Goal: Information Seeking & Learning: Learn about a topic

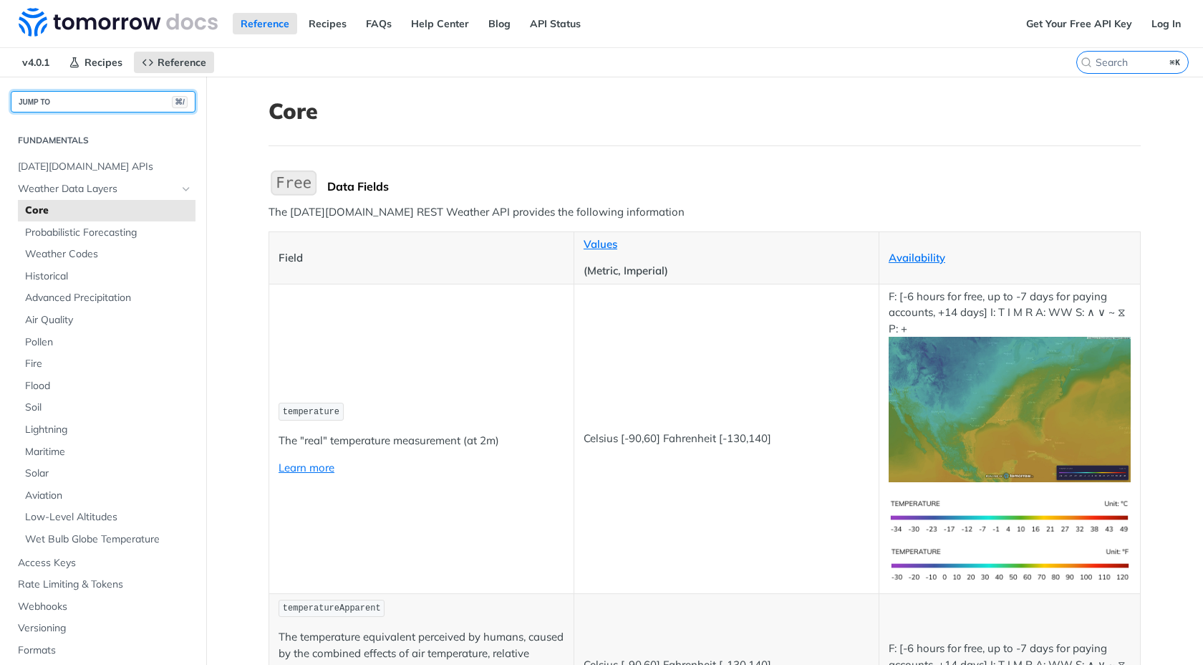
click at [79, 97] on button "JUMP TO ⌘/" at bounding box center [103, 101] width 185 height 21
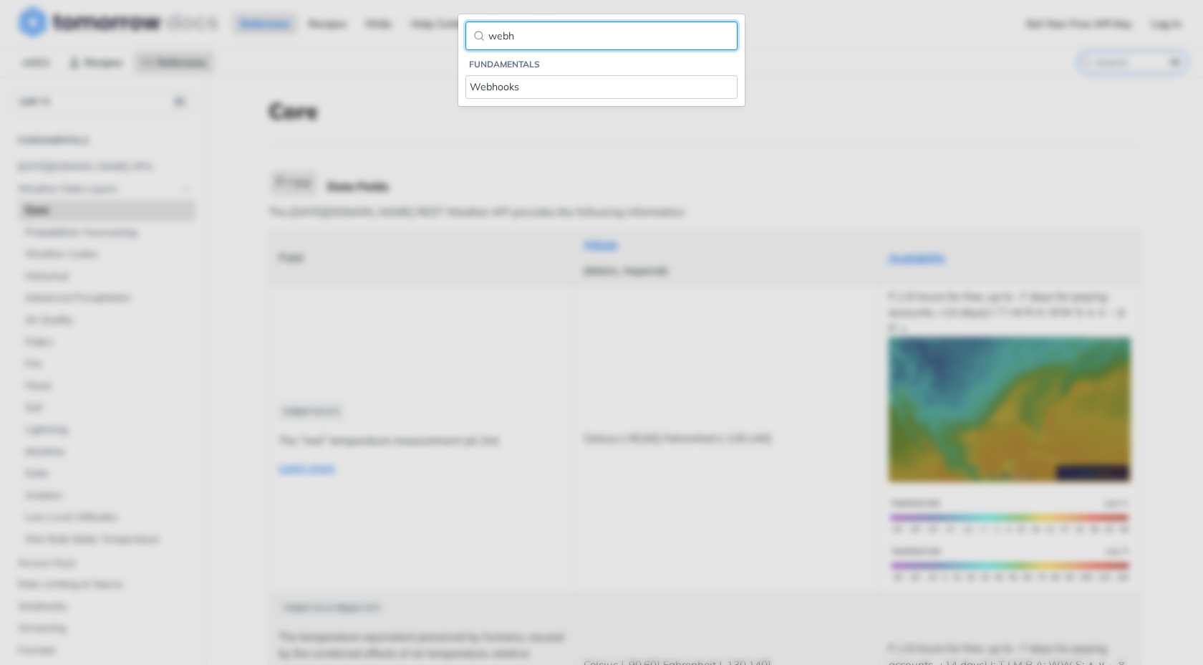
type input "webh"
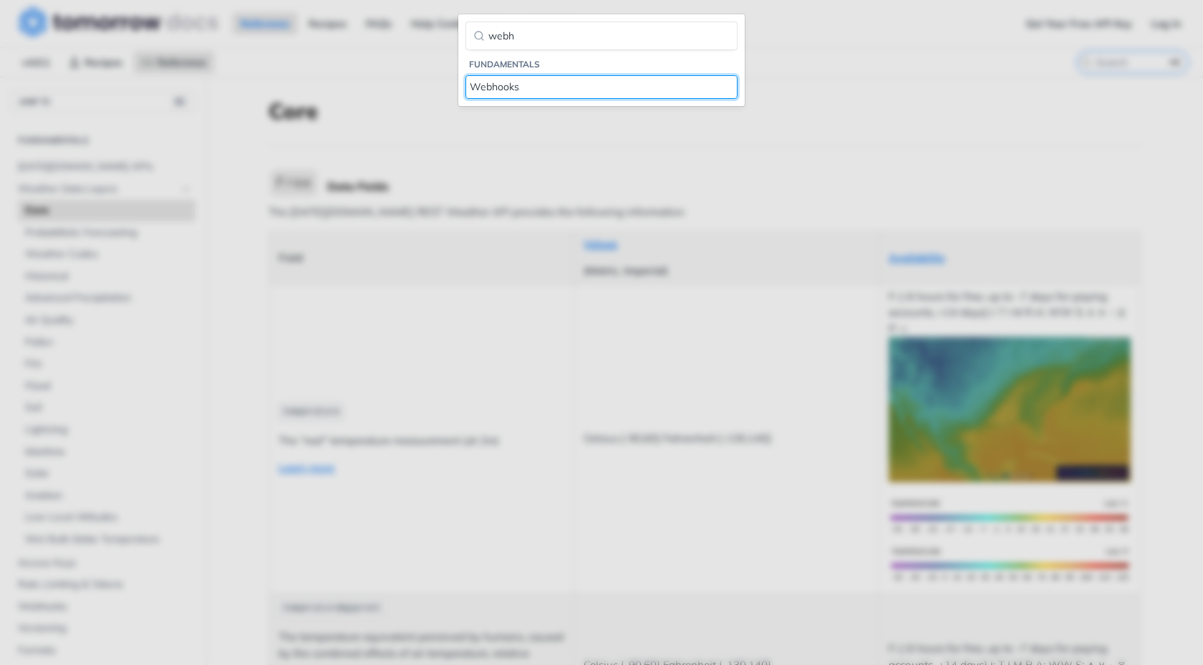
click at [478, 89] on div "Webhooks" at bounding box center [602, 86] width 264 height 15
